Goal: Task Accomplishment & Management: Manage account settings

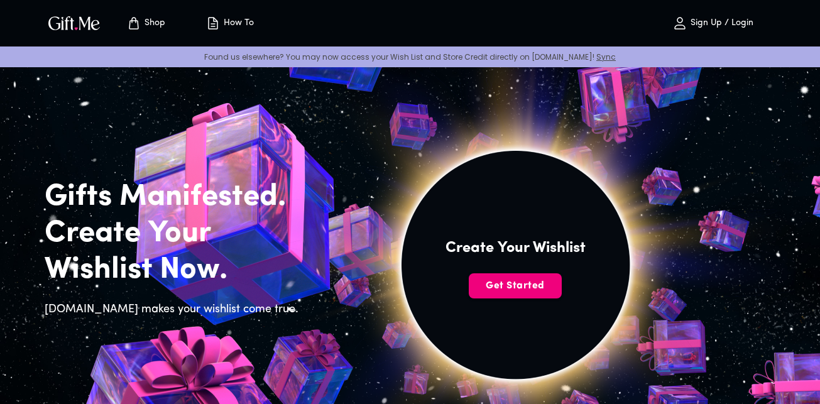
click at [529, 287] on span "Get Started" at bounding box center [515, 286] width 93 height 14
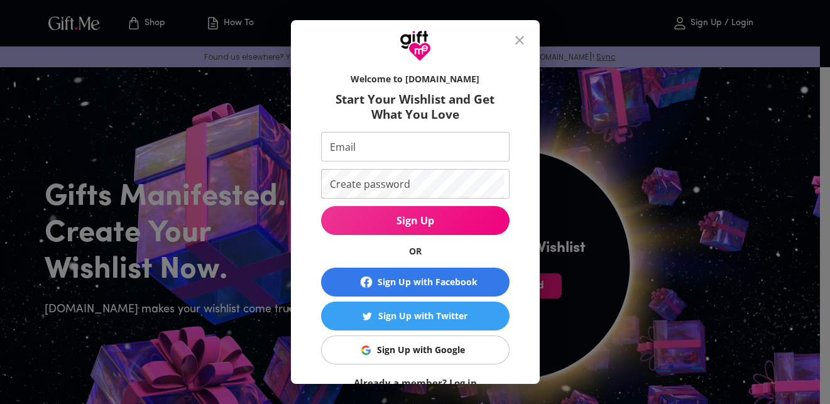
click at [427, 349] on div "Sign Up with Google" at bounding box center [421, 350] width 88 height 14
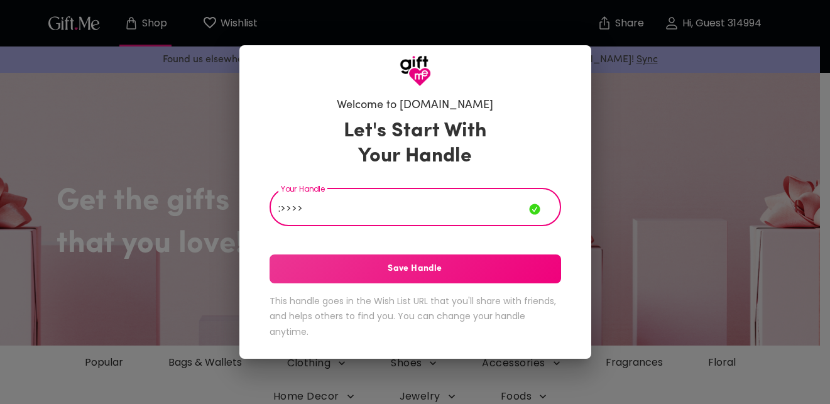
type input ":>>>>"
click at [450, 278] on button "Save Handle" at bounding box center [416, 269] width 292 height 29
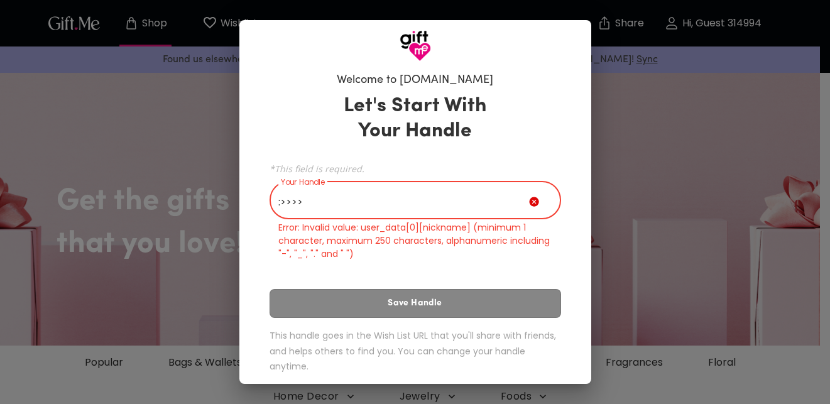
click at [368, 201] on input ":>>>>" at bounding box center [400, 201] width 260 height 35
click at [202, 208] on div "Welcome to Gift.me Let's Start With Your Handle *This field is required. Your H…" at bounding box center [415, 202] width 830 height 404
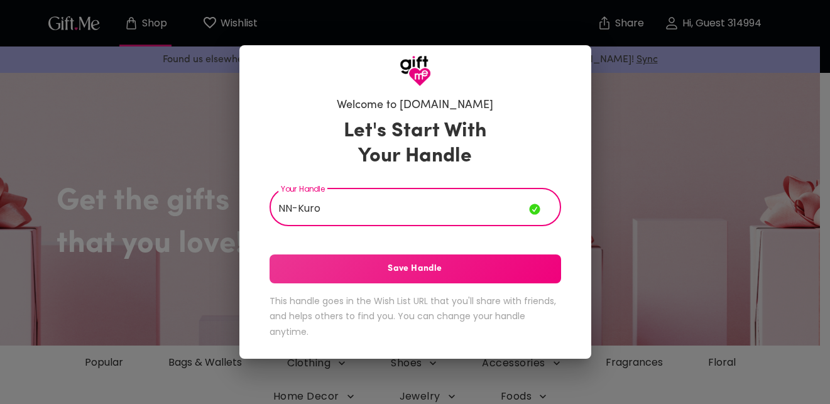
type input "NN-Kuro"
click at [465, 283] on button "Save Handle" at bounding box center [416, 269] width 292 height 29
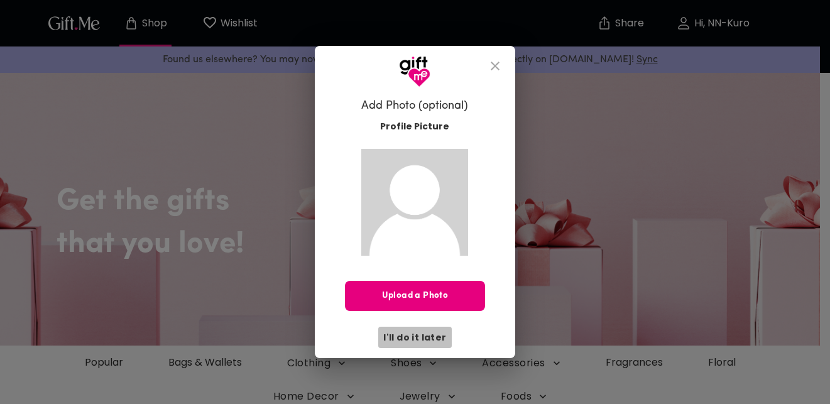
click at [430, 339] on span "I'll do it later" at bounding box center [414, 338] width 63 height 14
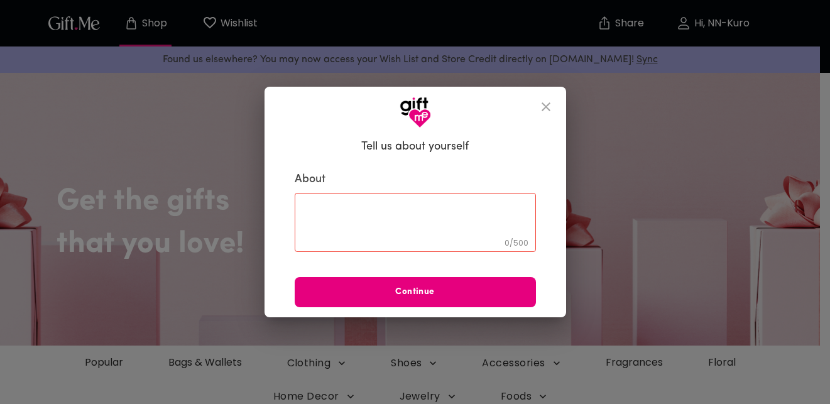
click at [550, 103] on icon "close" at bounding box center [546, 106] width 9 height 9
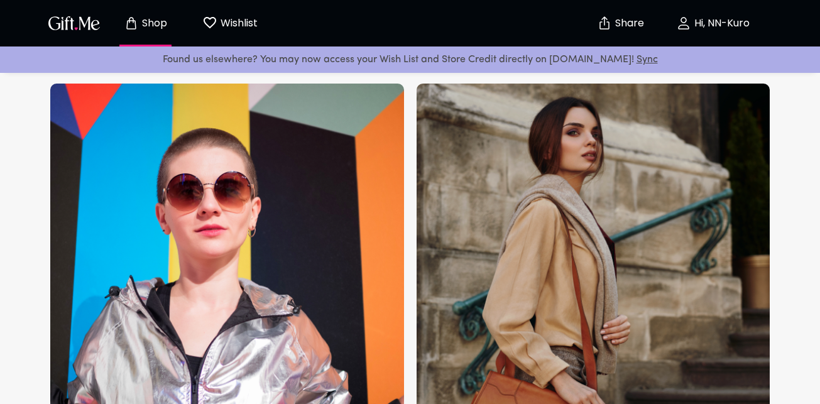
scroll to position [855, 0]
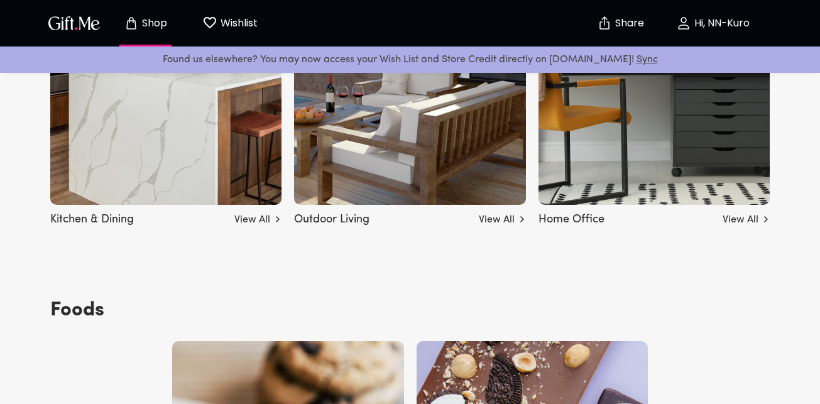
scroll to position [3942, 0]
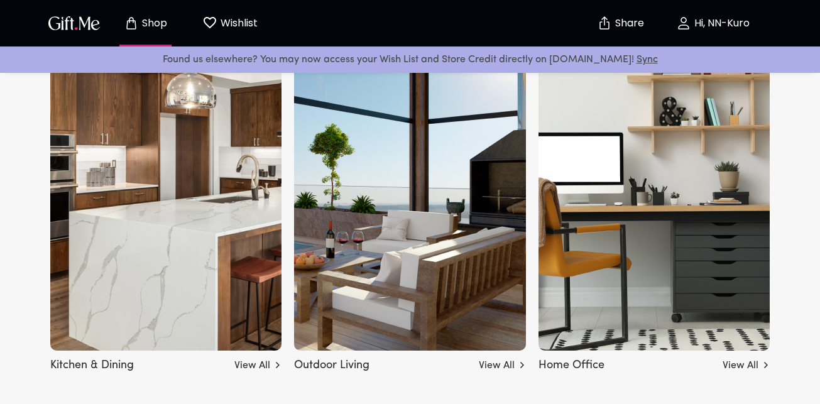
click at [66, 23] on img "button" at bounding box center [74, 23] width 57 height 18
click at [84, 23] on img "button" at bounding box center [74, 23] width 57 height 18
click at [214, 19] on icon "Wishlist page" at bounding box center [210, 22] width 13 height 11
